Goal: Task Accomplishment & Management: Use online tool/utility

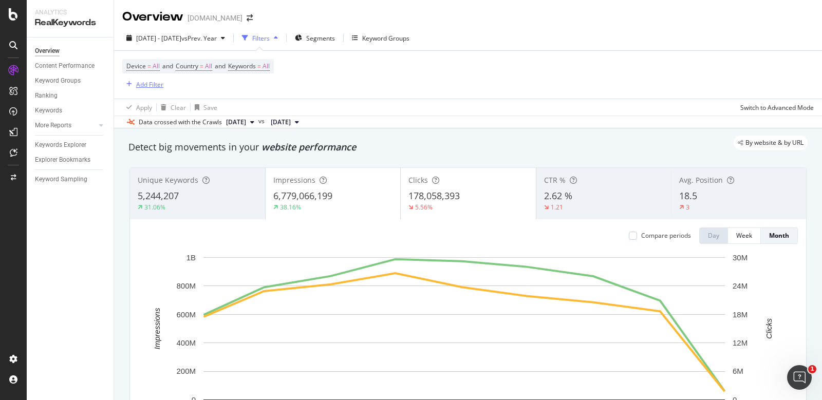
click at [137, 83] on div "Add Filter" at bounding box center [149, 84] width 27 height 9
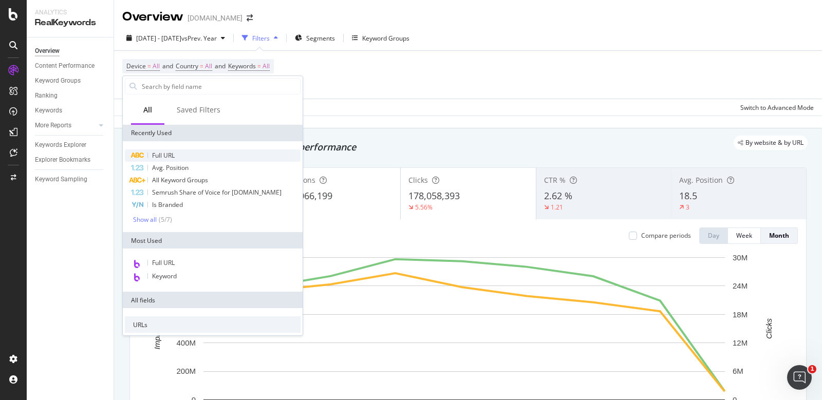
click at [164, 151] on span "Full URL" at bounding box center [163, 155] width 23 height 9
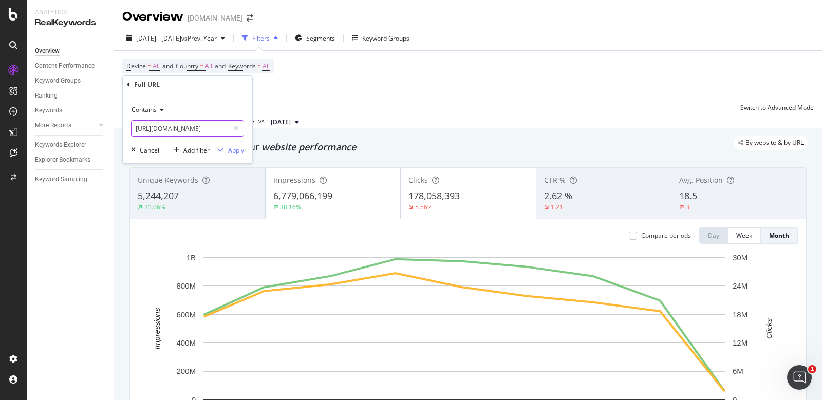
click at [194, 129] on input "[URL][DOMAIN_NAME]" at bounding box center [180, 128] width 97 height 16
type input "/store"
click at [230, 149] on div "Apply" at bounding box center [236, 150] width 16 height 9
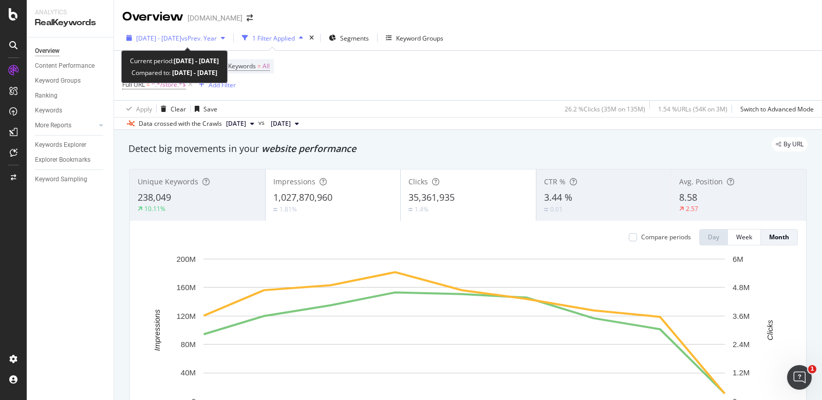
click at [169, 41] on span "[DATE] - [DATE]" at bounding box center [158, 38] width 45 height 9
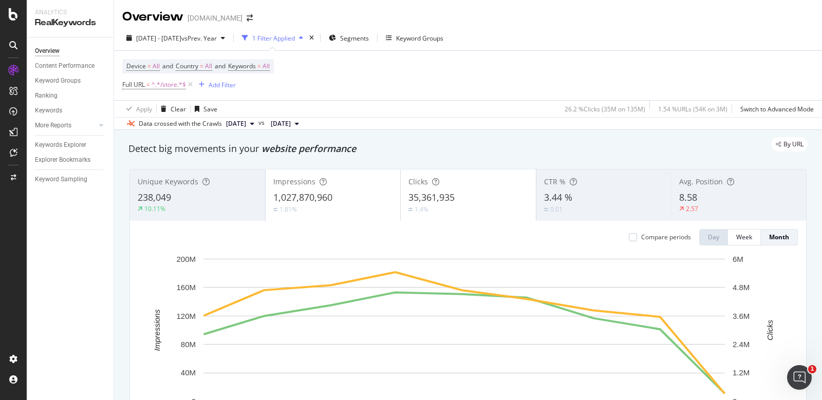
click at [451, 81] on div "Device = All and Country = All and Keywords = All Full URL = ^.*/store.*$ Add F…" at bounding box center [467, 75] width 691 height 49
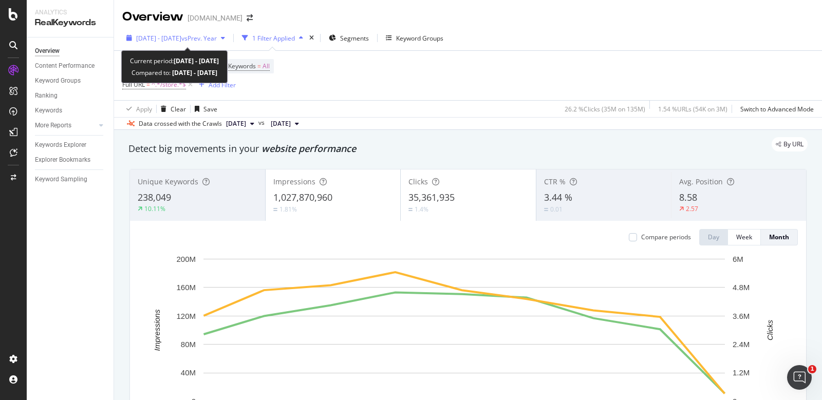
click at [168, 43] on div "[DATE] - [DATE] vs Prev. Year" at bounding box center [175, 37] width 107 height 15
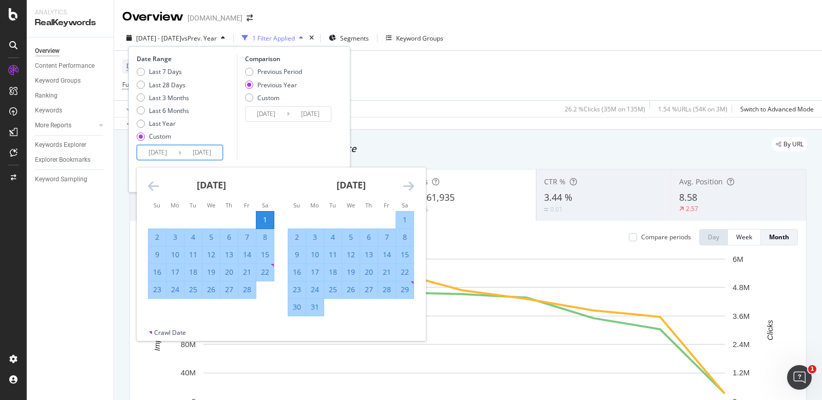
click at [151, 159] on input "[DATE]" at bounding box center [157, 152] width 41 height 14
click at [409, 185] on icon "Move forward to switch to the next month." at bounding box center [408, 186] width 11 height 12
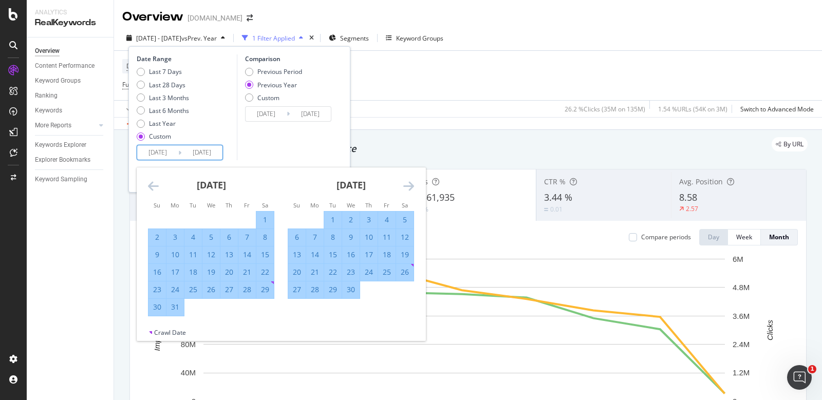
click at [409, 185] on icon "Move forward to switch to the next month." at bounding box center [408, 186] width 11 height 12
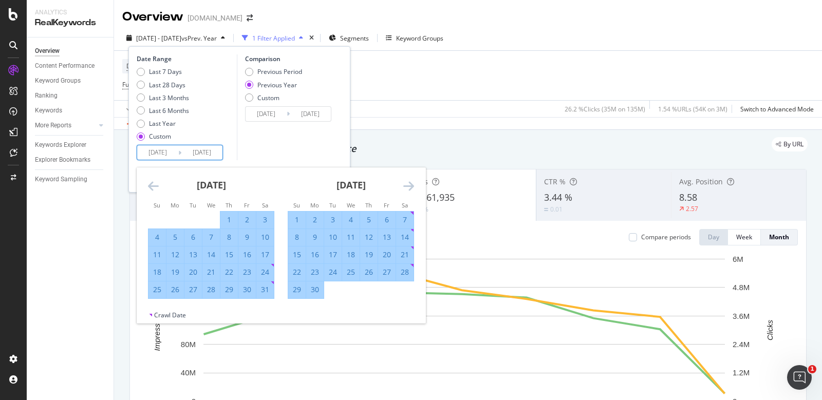
click at [409, 185] on icon "Move forward to switch to the next month." at bounding box center [408, 186] width 11 height 12
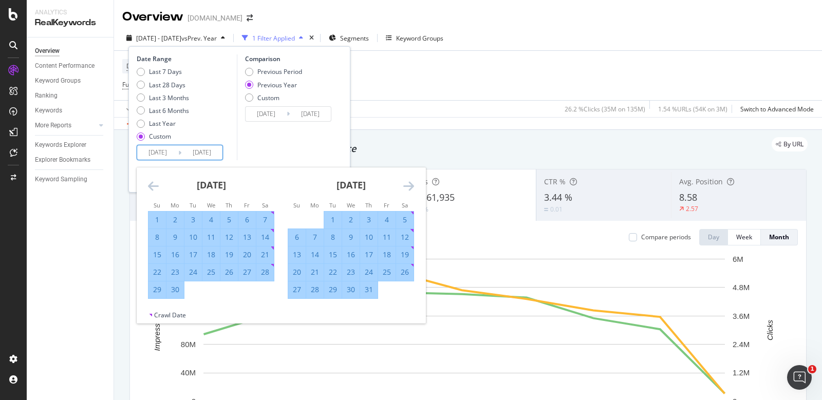
click at [409, 185] on icon "Move forward to switch to the next month." at bounding box center [408, 186] width 11 height 12
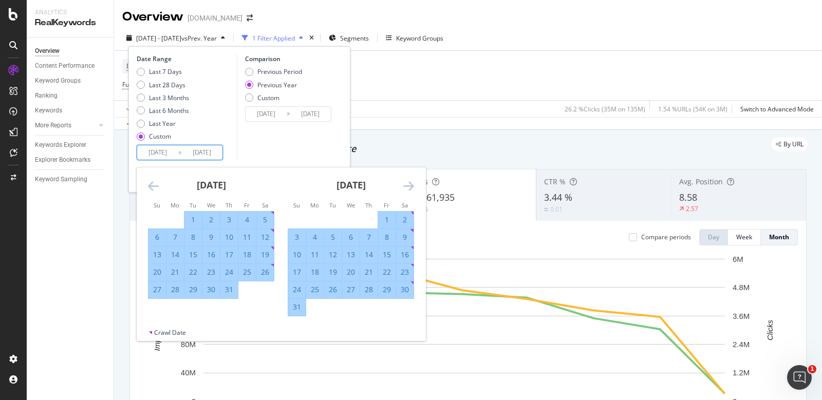
click at [401, 291] on div "30" at bounding box center [404, 290] width 17 height 10
type input "[DATE]"
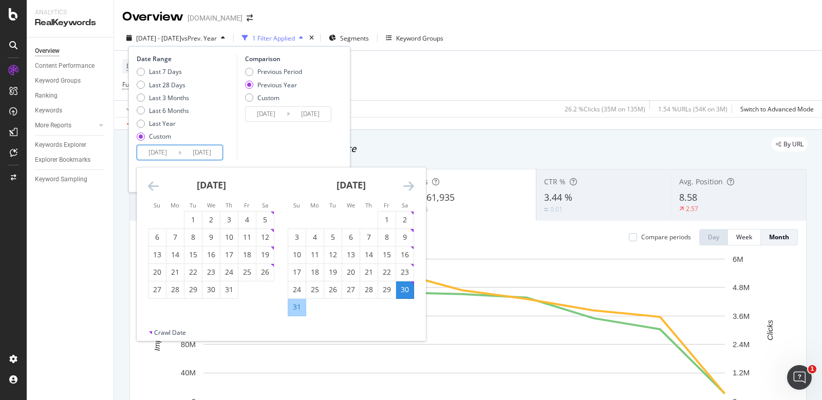
click at [297, 149] on div "Comparison Previous Period Previous Year Custom [DATE] Navigate forward to inte…" at bounding box center [286, 107] width 98 height 106
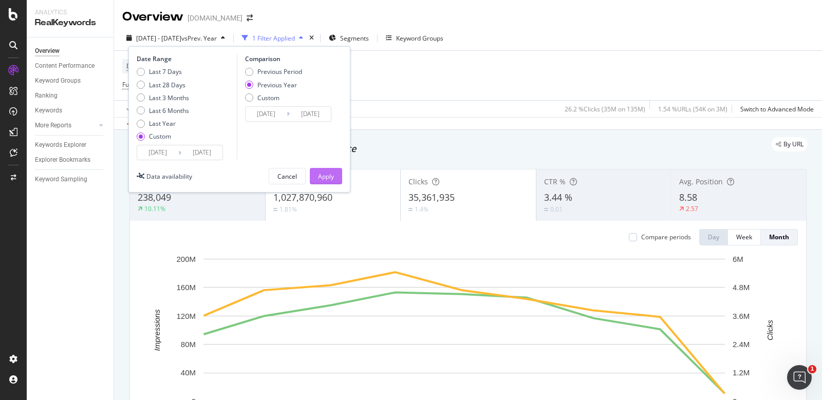
click at [329, 172] on div "Apply" at bounding box center [326, 176] width 16 height 9
